Goal: Check status: Check status

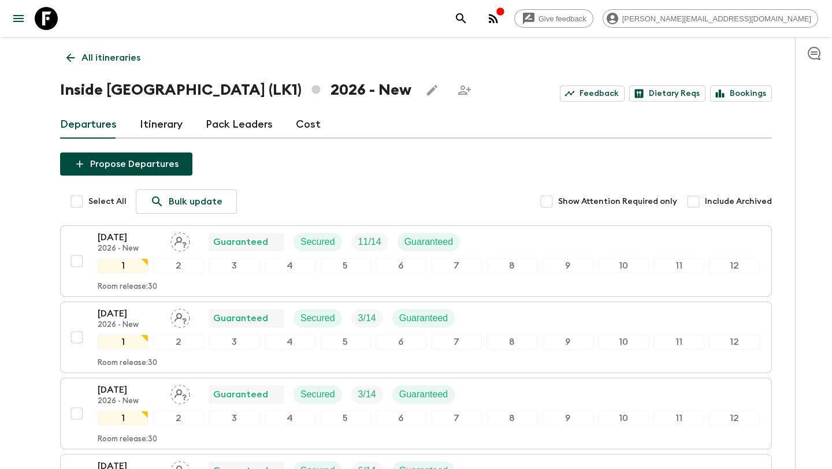
click at [71, 53] on icon at bounding box center [70, 57] width 13 height 13
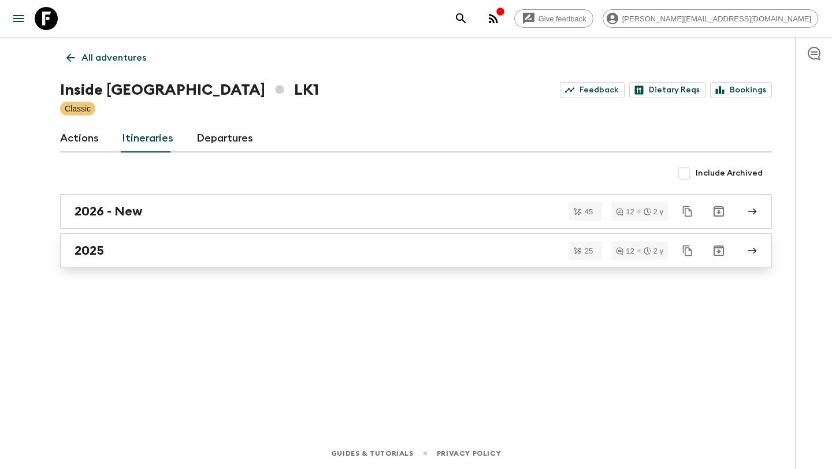
click at [143, 249] on div "2025" at bounding box center [405, 250] width 661 height 15
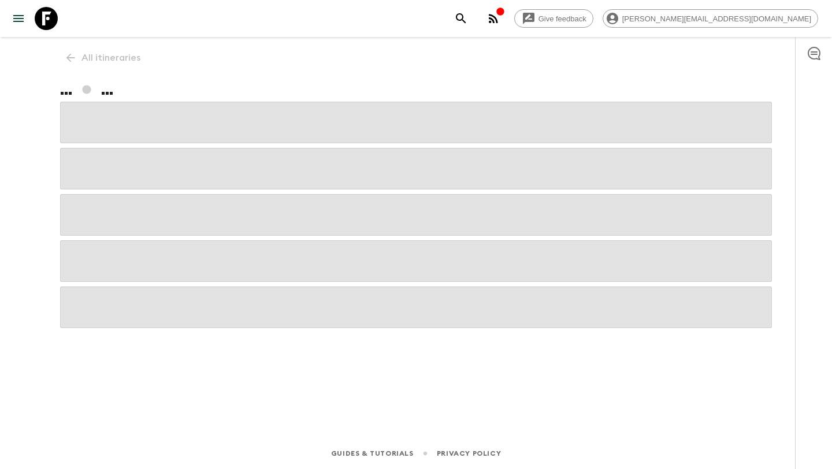
click at [143, 249] on span at bounding box center [416, 261] width 712 height 42
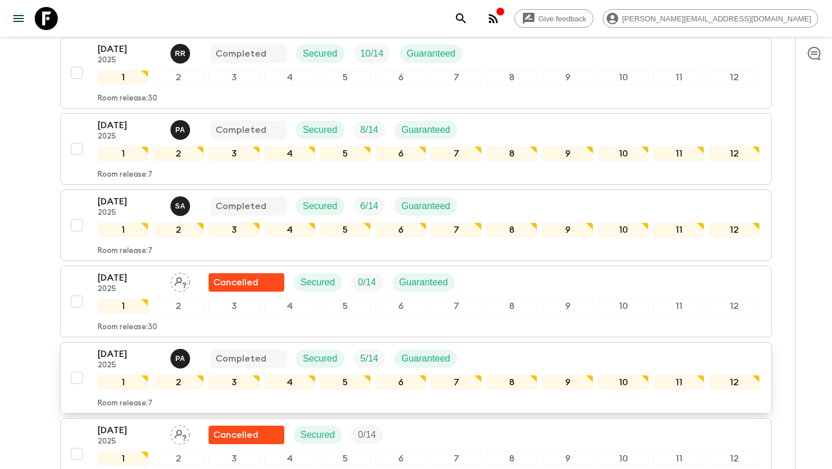
scroll to position [319, 0]
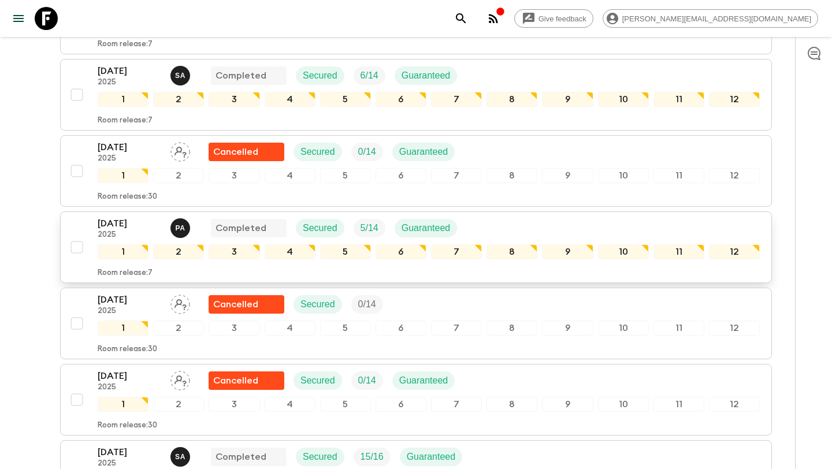
click at [139, 228] on p "[DATE]" at bounding box center [130, 224] width 64 height 14
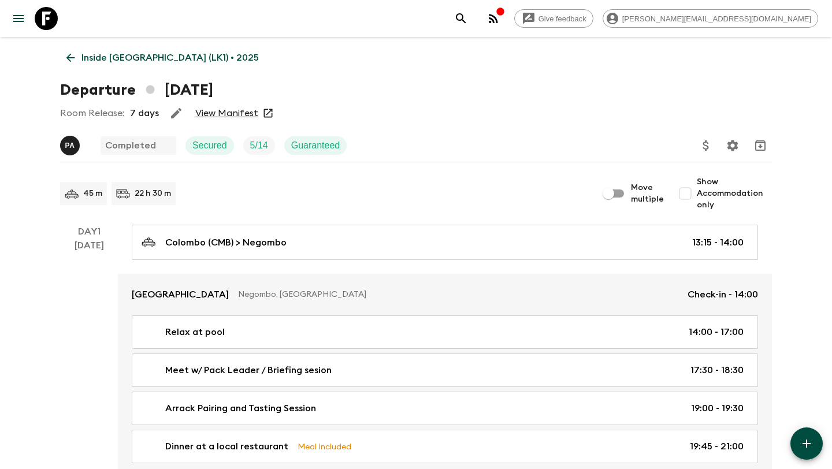
click at [242, 117] on link "View Manifest" at bounding box center [226, 114] width 63 height 12
click at [65, 58] on icon at bounding box center [70, 57] width 13 height 13
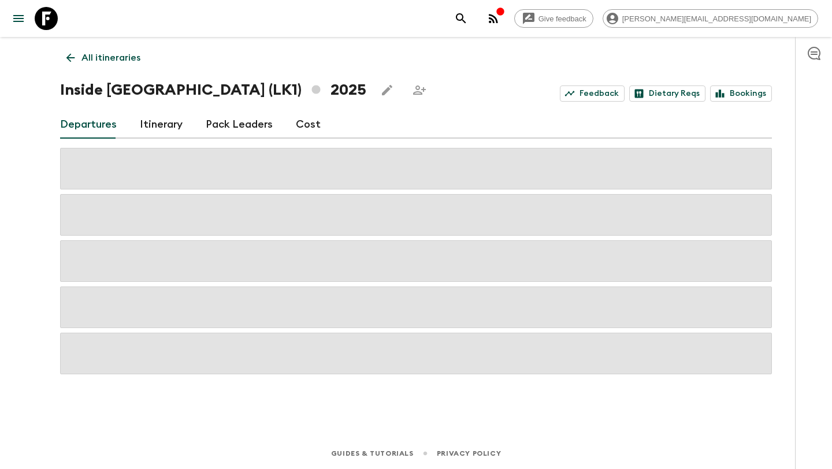
click at [165, 131] on link "Itinerary" at bounding box center [161, 125] width 43 height 28
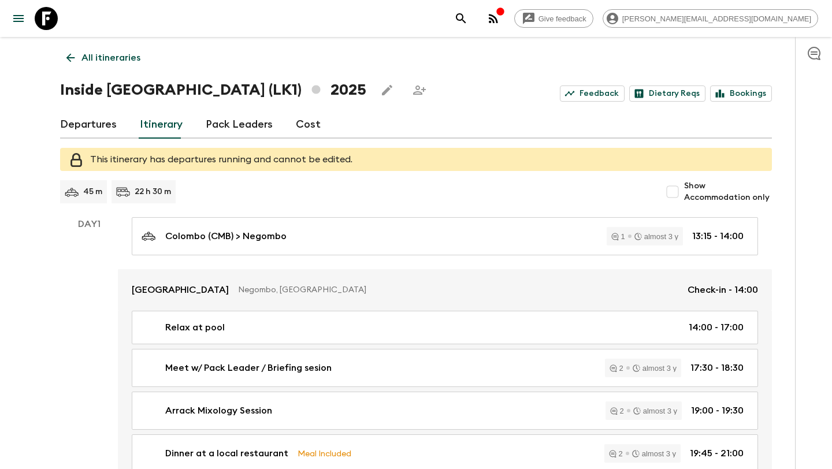
click at [66, 53] on icon at bounding box center [70, 57] width 13 height 13
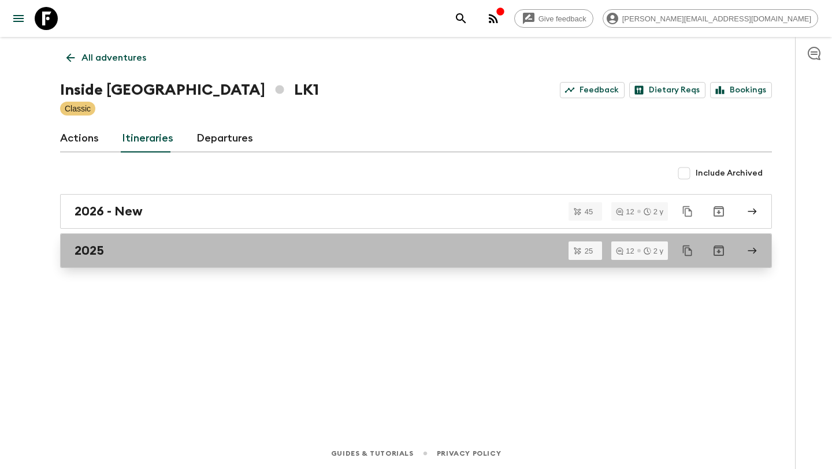
click at [306, 247] on div "2025" at bounding box center [405, 250] width 661 height 15
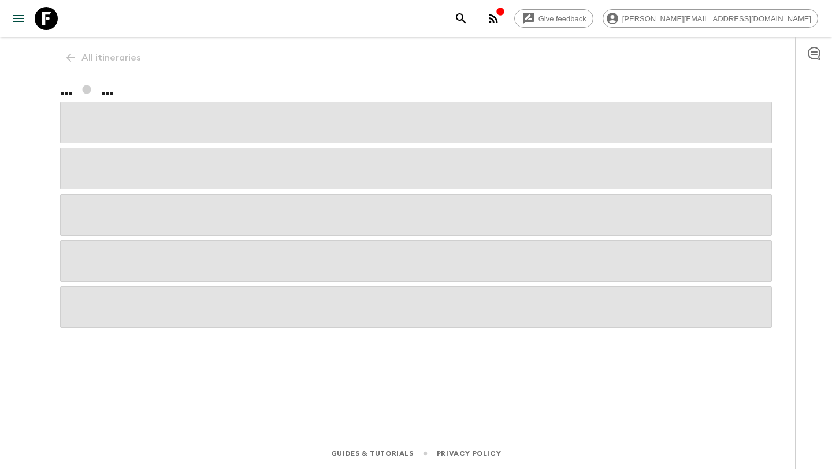
click at [306, 247] on span at bounding box center [416, 261] width 712 height 42
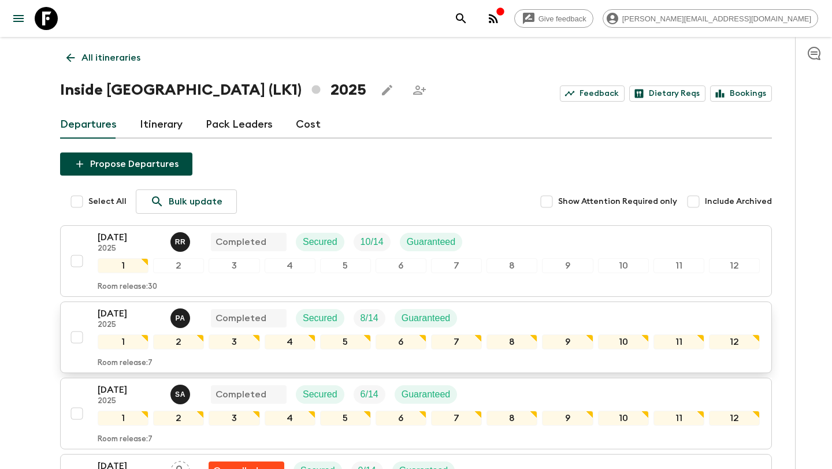
click at [146, 321] on p "2025" at bounding box center [130, 325] width 64 height 9
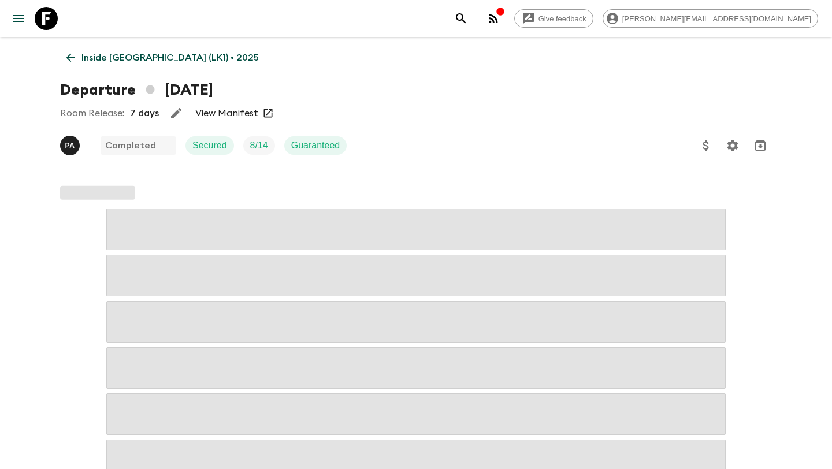
click at [63, 53] on link "Inside [GEOGRAPHIC_DATA] (LK1) • 2025" at bounding box center [162, 57] width 205 height 23
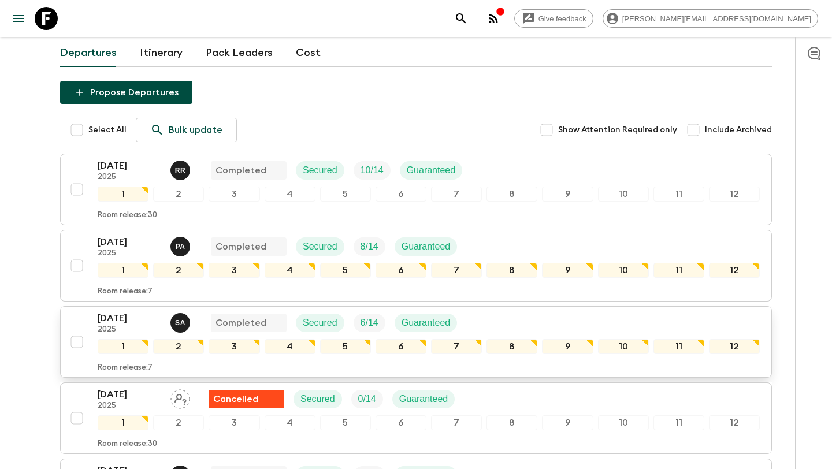
scroll to position [86, 0]
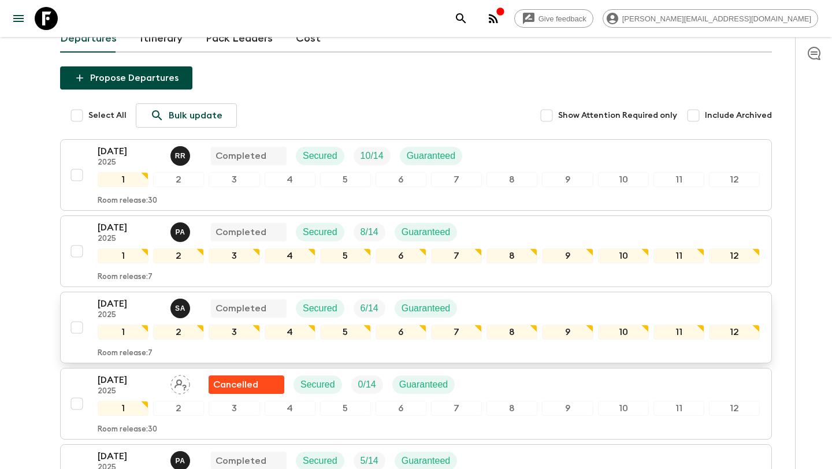
click at [147, 305] on p "[DATE]" at bounding box center [130, 304] width 64 height 14
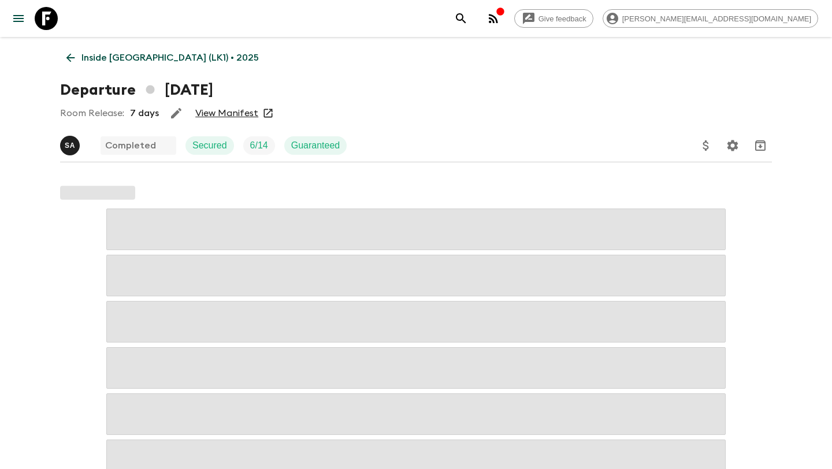
click at [236, 118] on link "View Manifest" at bounding box center [226, 114] width 63 height 12
